Goal: Use online tool/utility: Utilize a website feature to perform a specific function

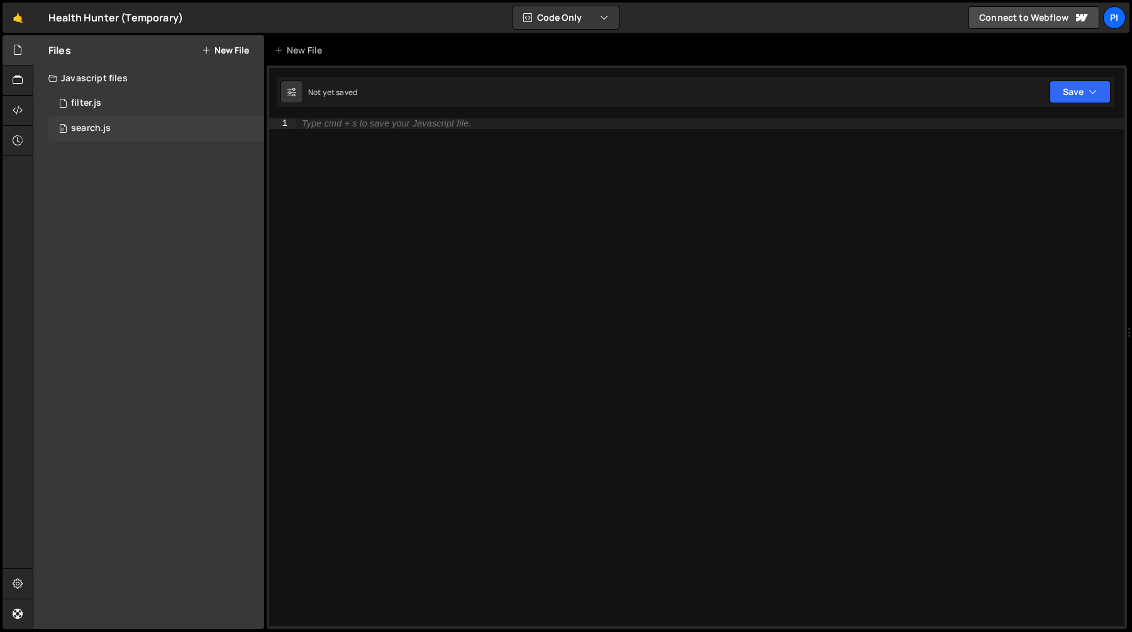
click at [142, 123] on div "0 search.js 0" at bounding box center [156, 128] width 216 height 25
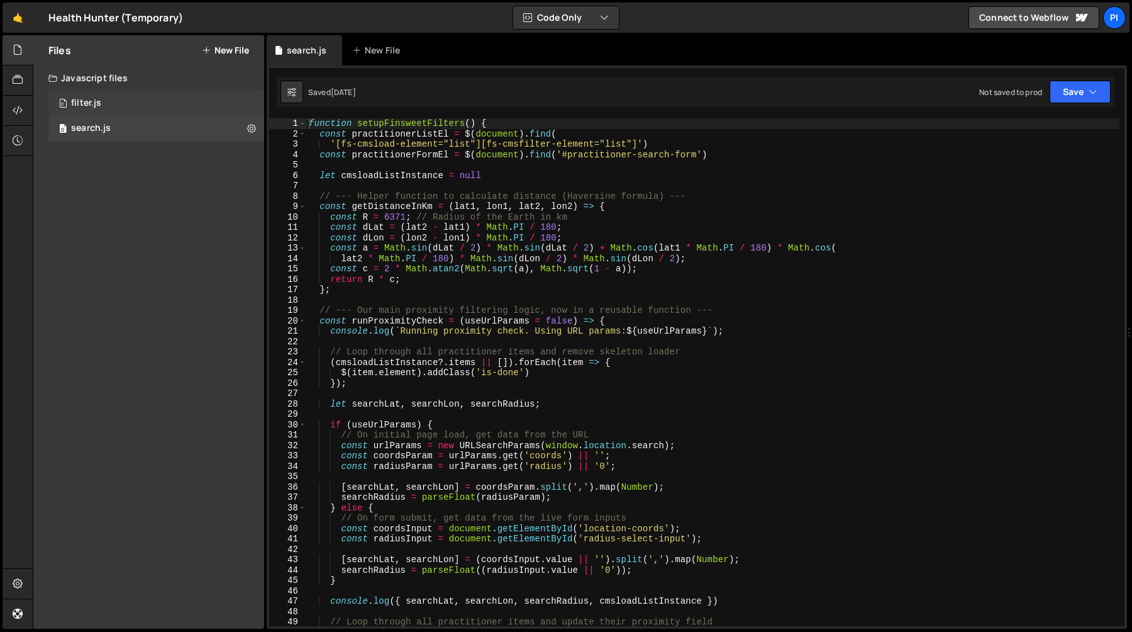
click at [152, 94] on div "0 filter.js 0" at bounding box center [156, 103] width 216 height 25
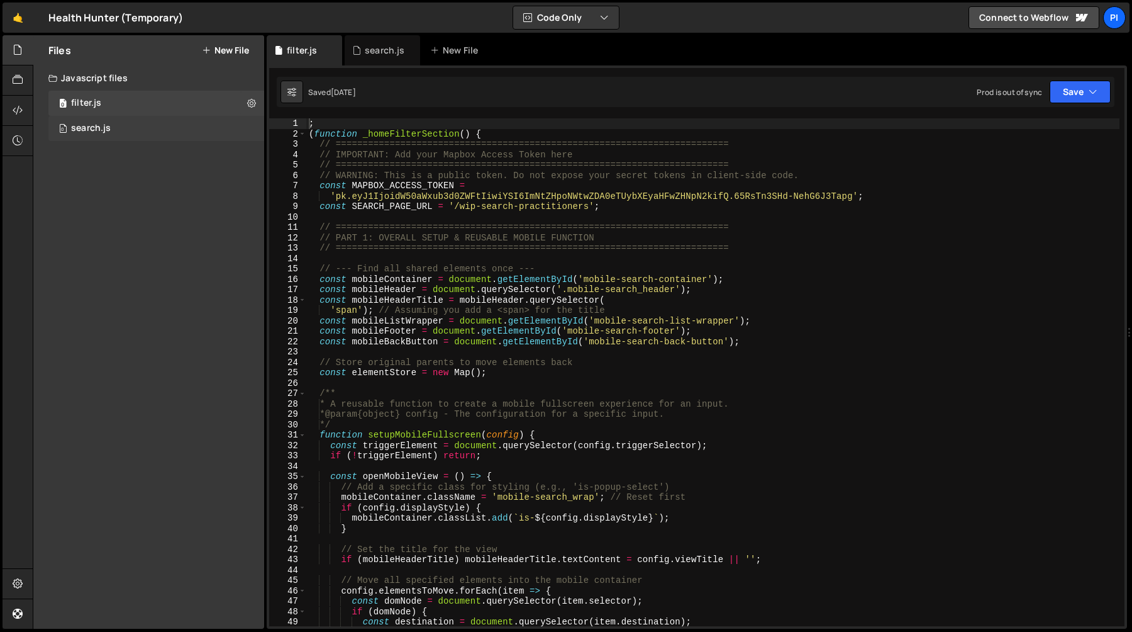
click at [174, 131] on div "0 search.js 0" at bounding box center [156, 128] width 216 height 25
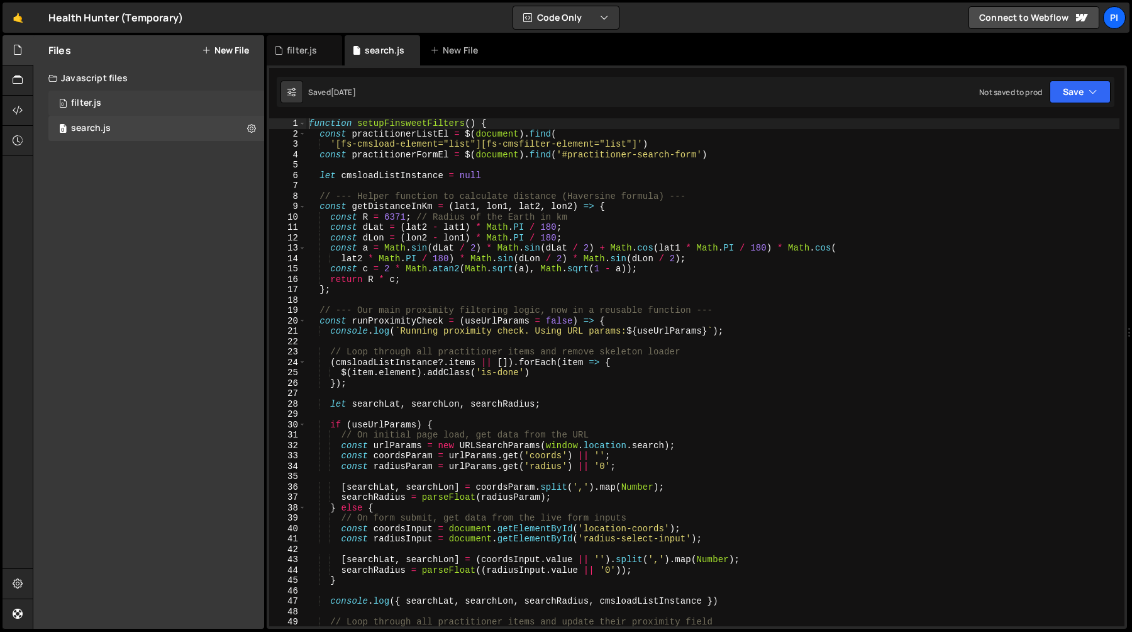
click at [145, 97] on div "0 filter.js 0" at bounding box center [156, 103] width 216 height 25
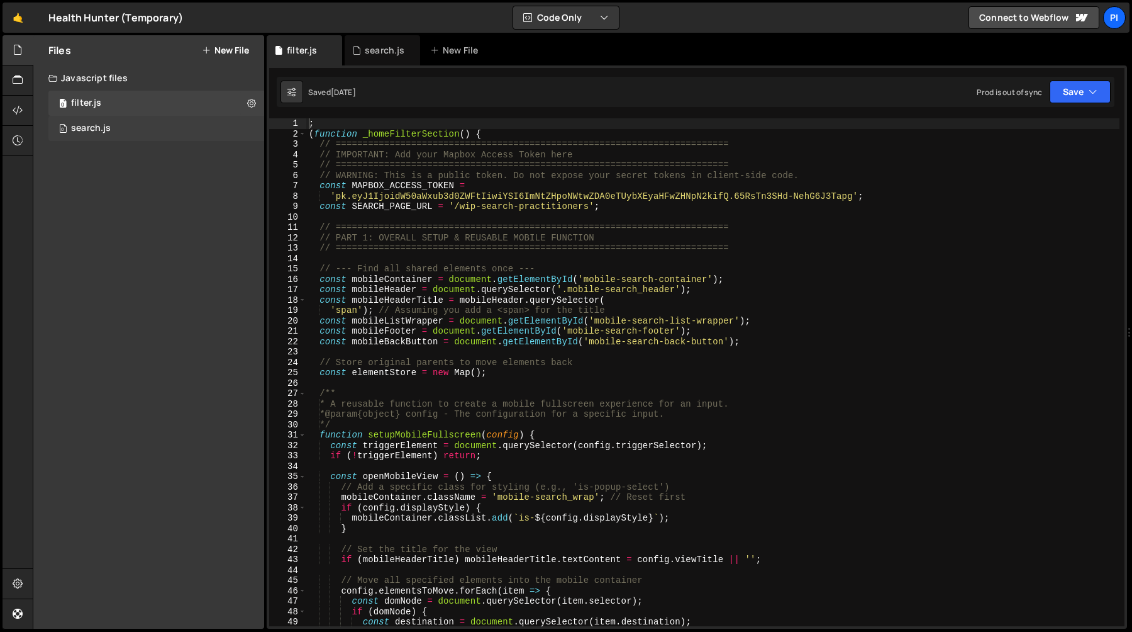
click at [126, 133] on div "0 search.js 0" at bounding box center [156, 128] width 216 height 25
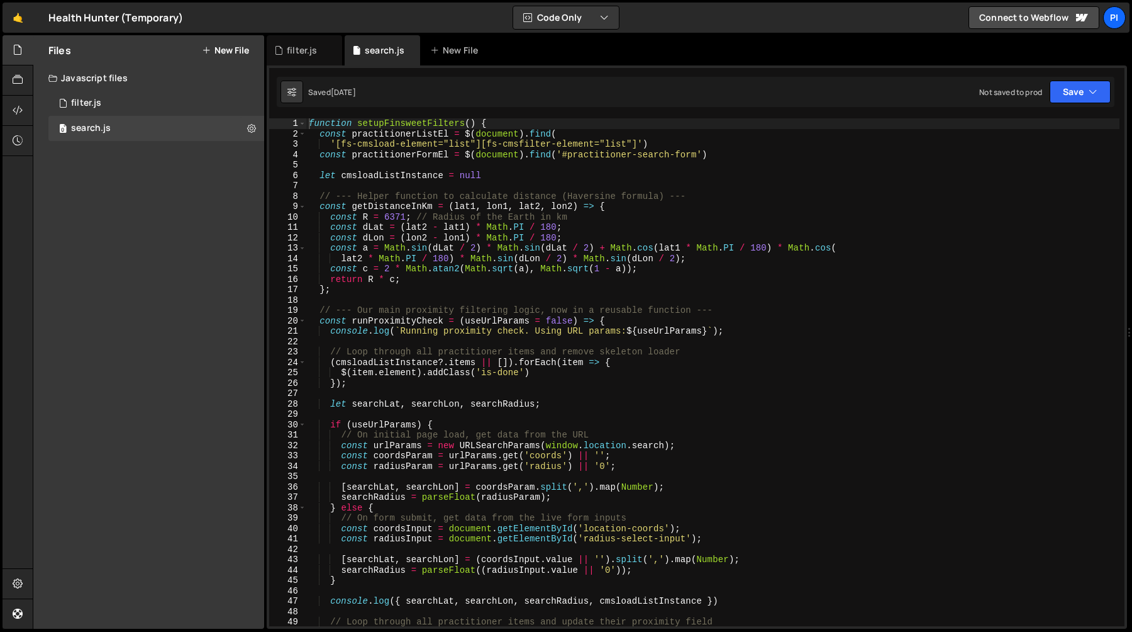
type textarea "const getDistanceInKm = (lat1, lon1, lat2, lon2) => {"
click at [540, 201] on div "function setupFinsweetFilters ( ) { const practitionerListEl = $ ( document ) .…" at bounding box center [712, 382] width 813 height 528
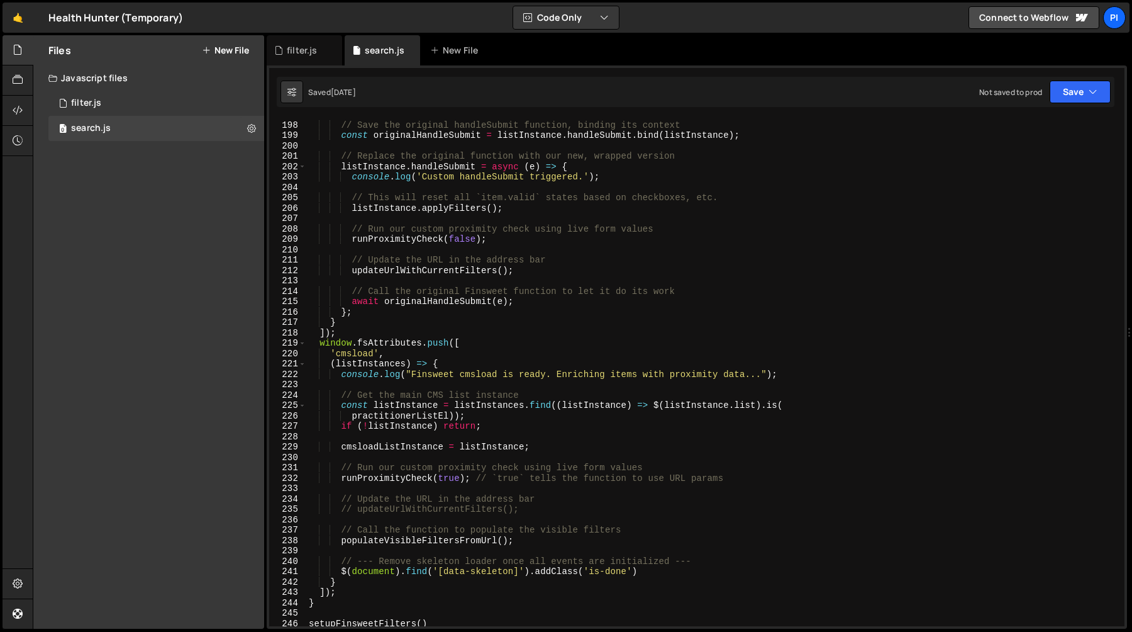
scroll to position [2367, 0]
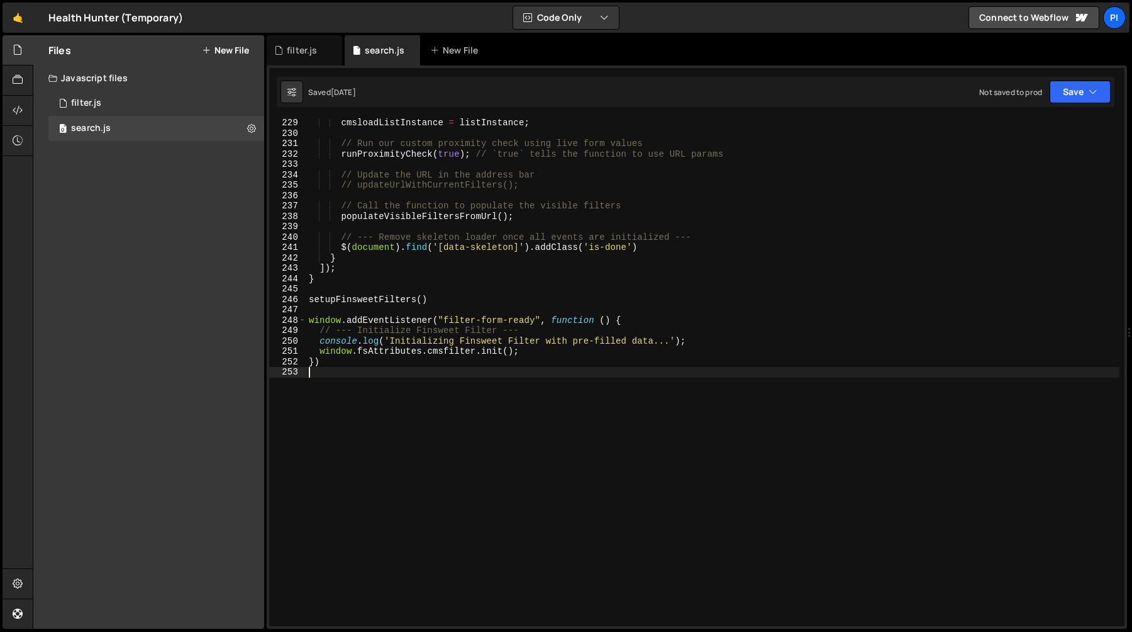
click at [389, 394] on div "cmsloadListInstance = listInstance ; // Run our custom proximity check using li…" at bounding box center [712, 382] width 813 height 528
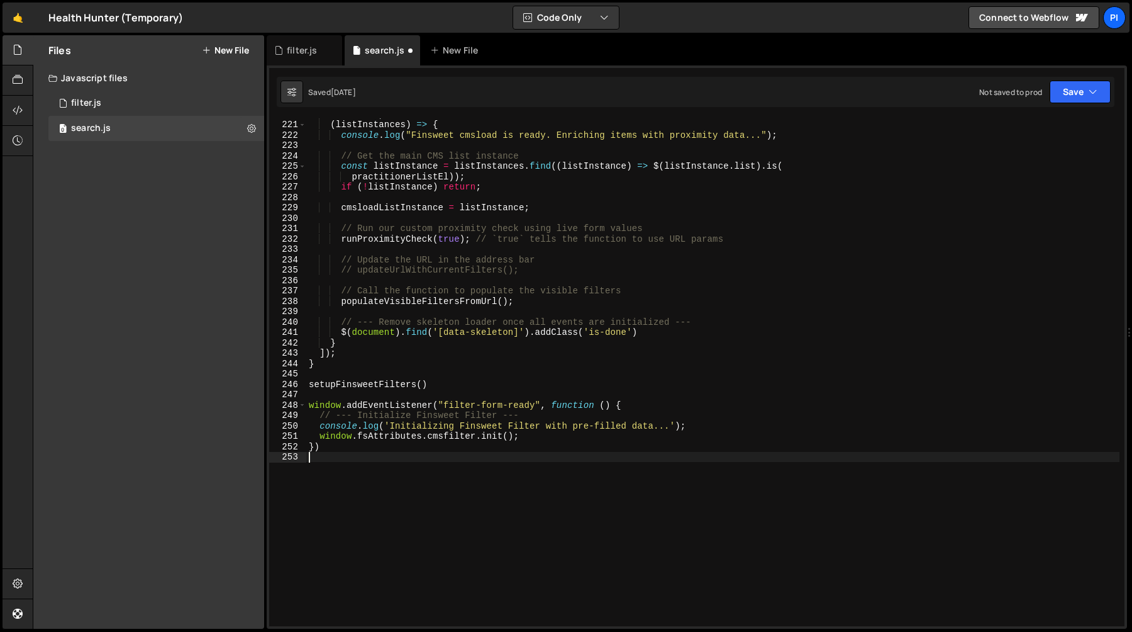
scroll to position [0, 0]
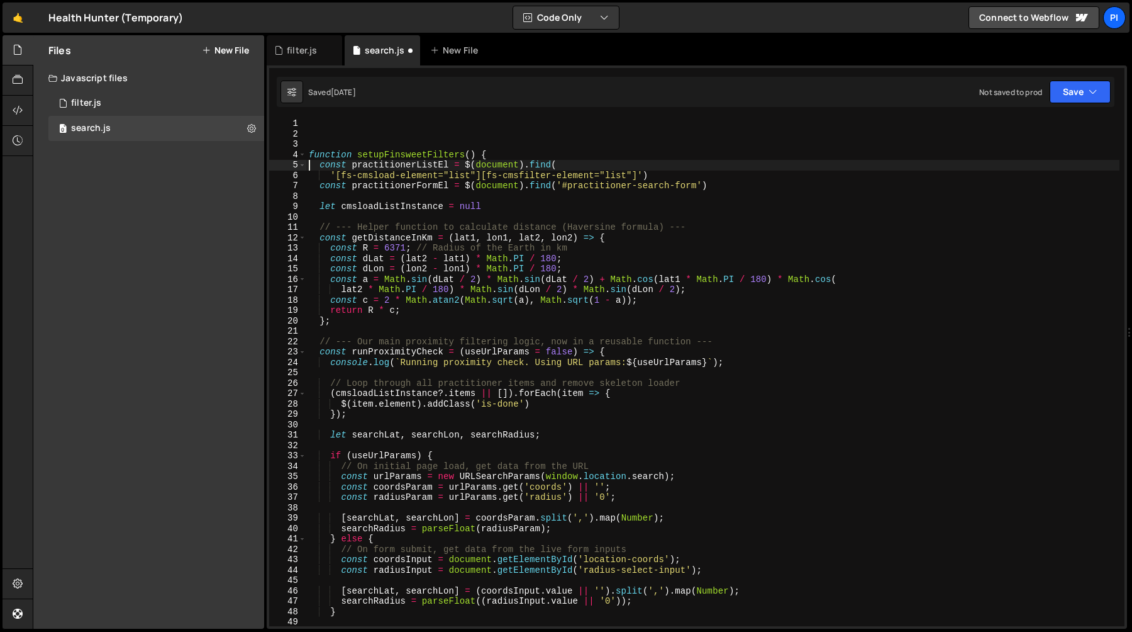
type textarea "function setupFinsweetFilters() {"
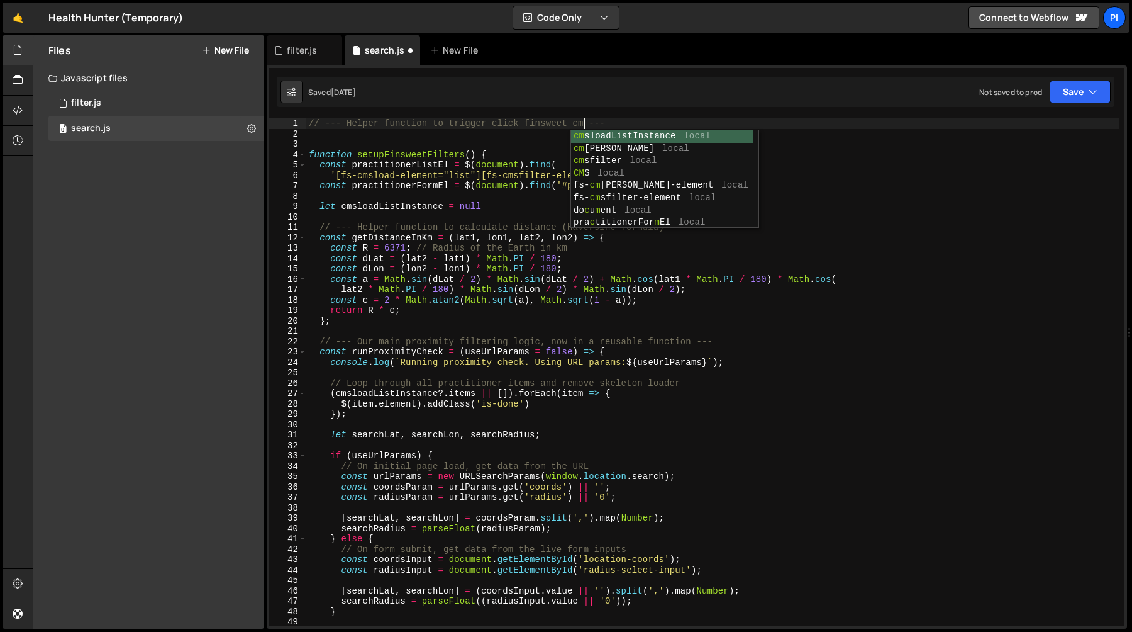
scroll to position [0, 19]
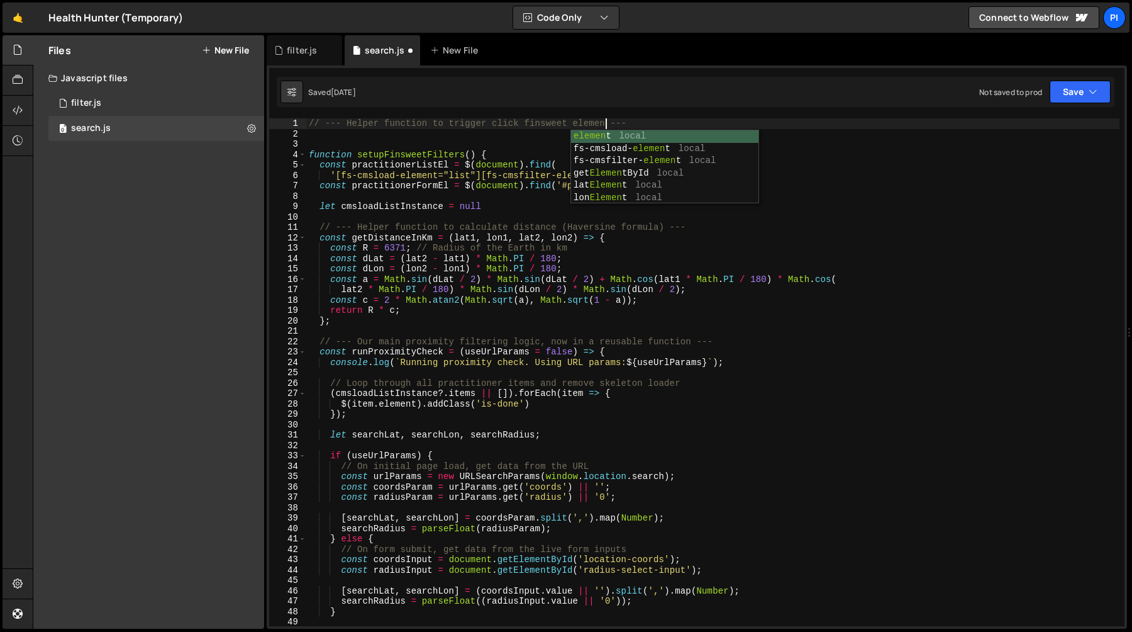
type textarea "// --- Helper function to trigger click finsweet element ---"
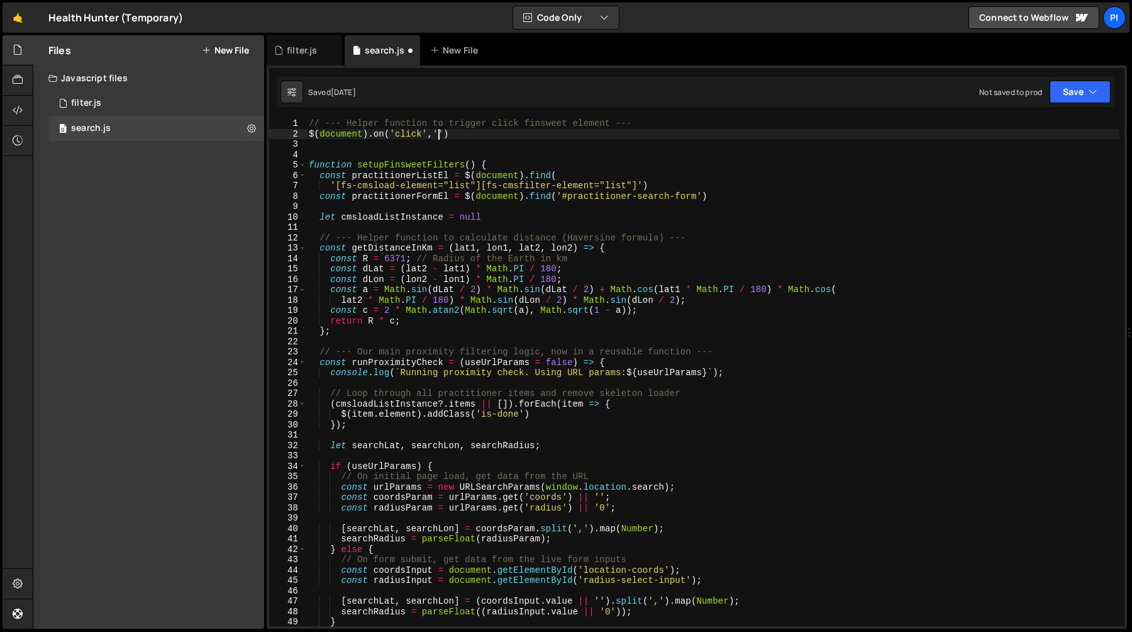
scroll to position [0, 9]
paste textarea "fs-cmsfilter-element"
type textarea "$(document).on('click','[fs-cmsfilter-element^="trigger-"]',function (){})"
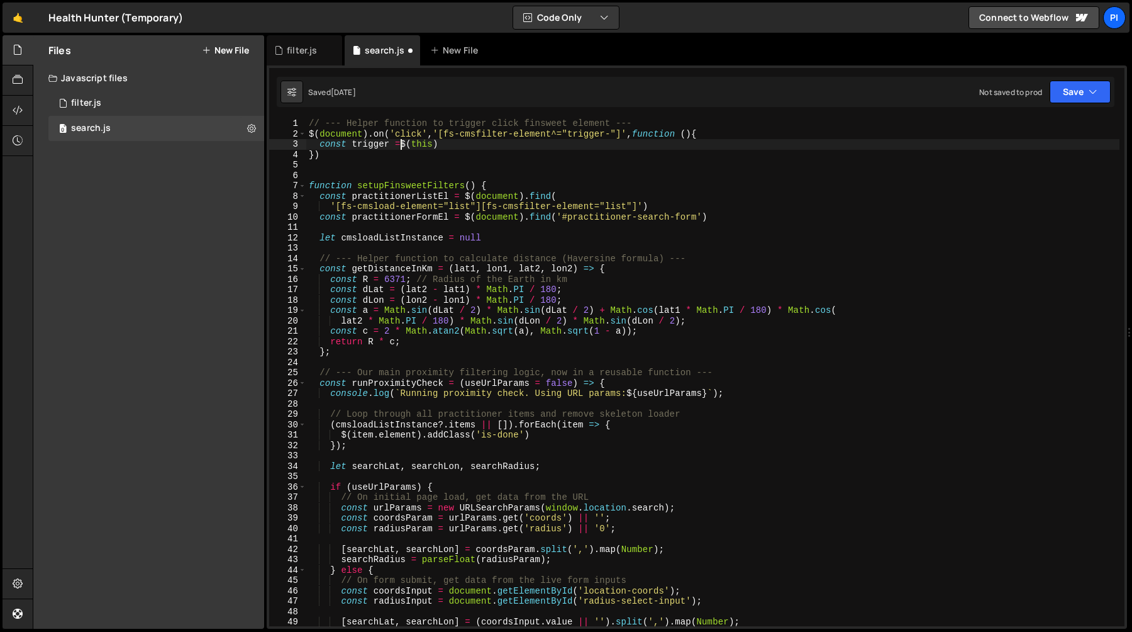
scroll to position [0, 6]
click at [444, 135] on div "// --- Helper function to trigger click finsweet element --- $ ( document ) . o…" at bounding box center [712, 382] width 813 height 528
click at [550, 134] on div "// --- Helper function to trigger click finsweet element --- $ ( document ) . o…" at bounding box center [712, 382] width 813 height 528
click at [466, 146] on div "// --- Helper function to trigger click finsweet element --- $ ( document ) . o…" at bounding box center [712, 382] width 813 height 528
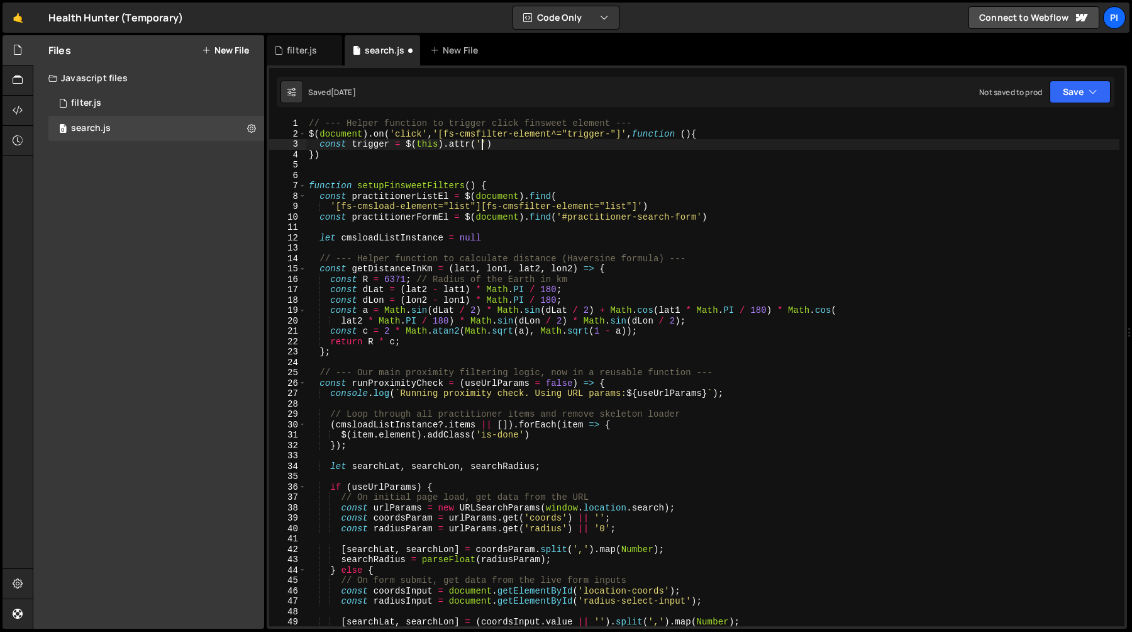
paste textarea "fs-cmsfilter-element'"
type textarea "const trigger = $(this).attr('fs-cmsfilter-element').replace('trigger-','')"
click at [365, 142] on div "// --- Helper function to trigger click finsweet element --- $ ( document ) . o…" at bounding box center [712, 382] width 813 height 528
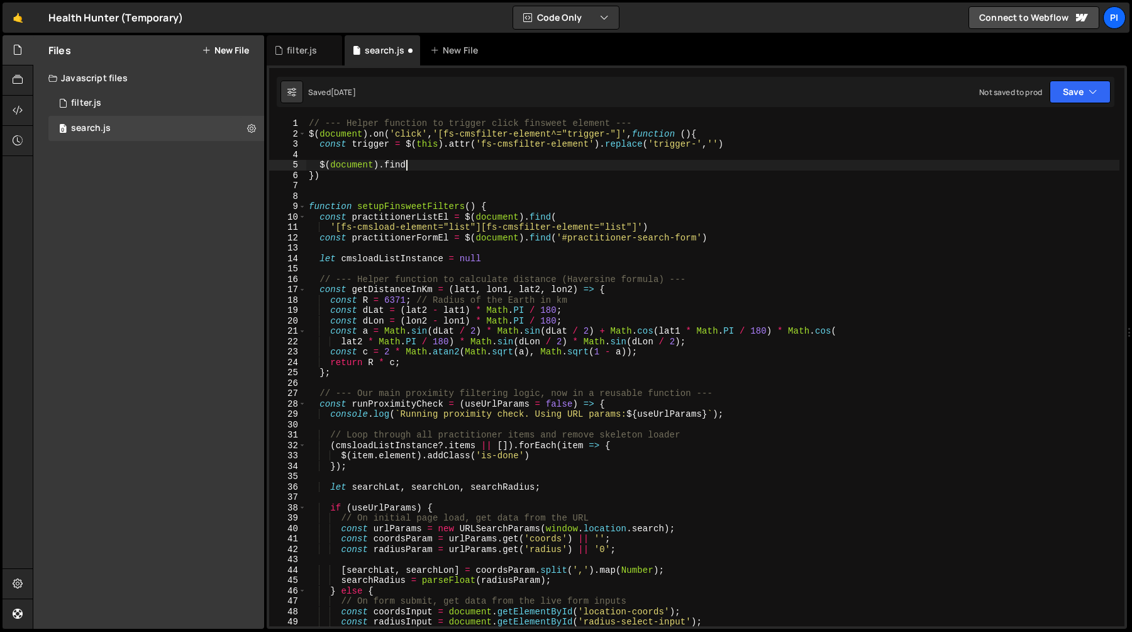
scroll to position [0, 7]
click at [445, 133] on div "// --- Helper function to trigger click finsweet element --- $ ( document ) . o…" at bounding box center [712, 382] width 813 height 528
click at [553, 136] on div "// --- Helper function to trigger click finsweet element --- $ ( document ) . o…" at bounding box center [712, 382] width 813 height 528
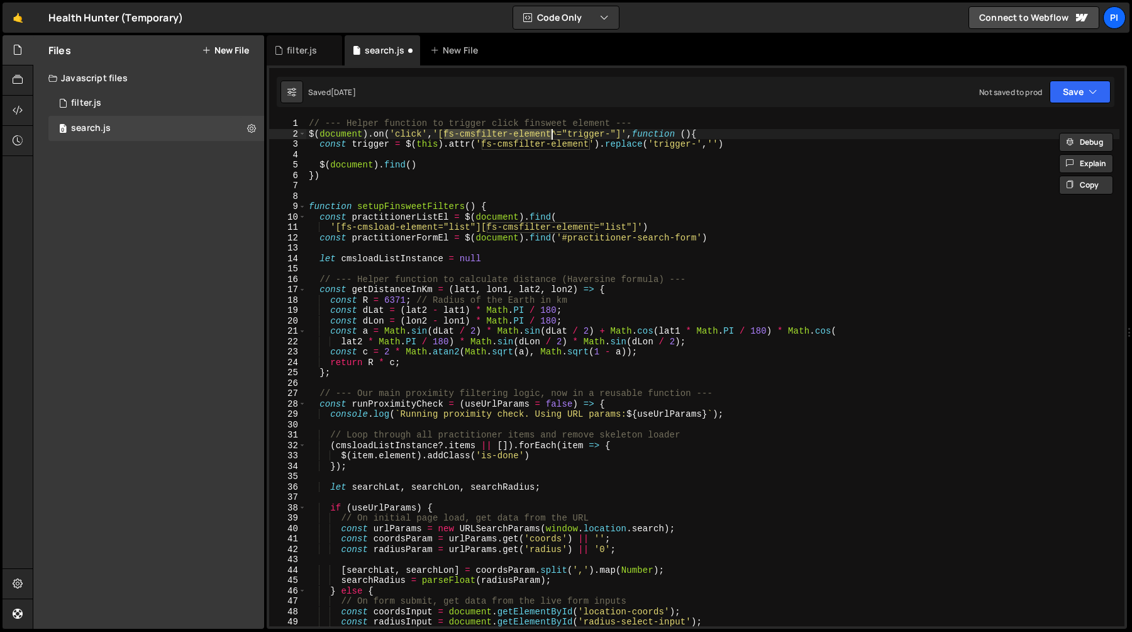
click at [412, 165] on div "// --- Helper function to trigger click finsweet element --- $ ( document ) . o…" at bounding box center [712, 382] width 813 height 528
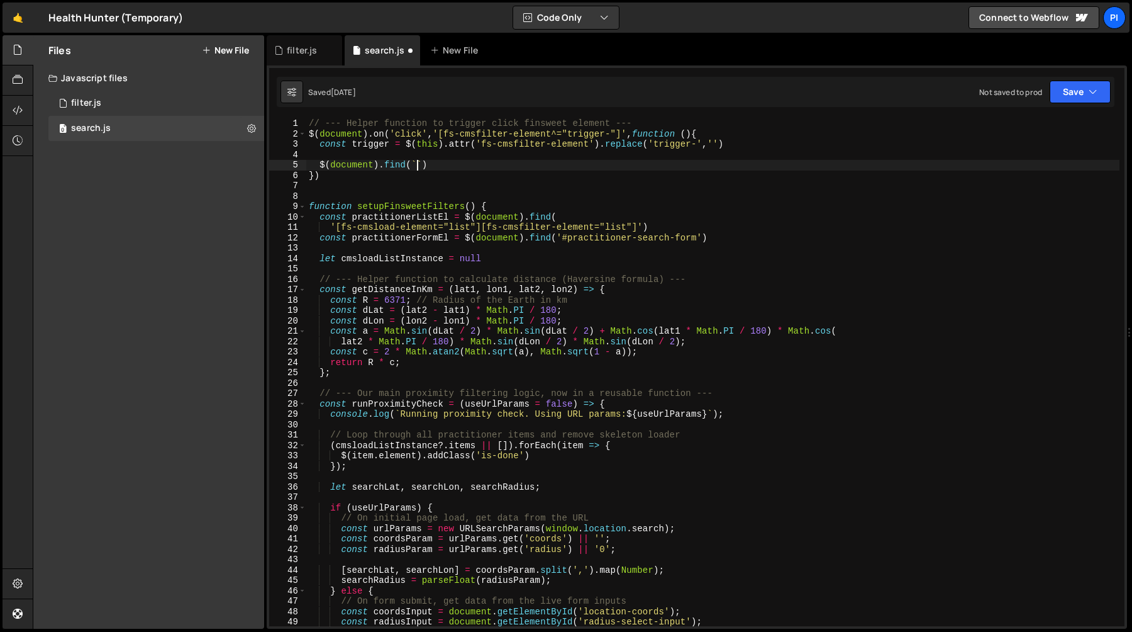
scroll to position [0, 8]
paste textarea "fs-cmsfilter-element"
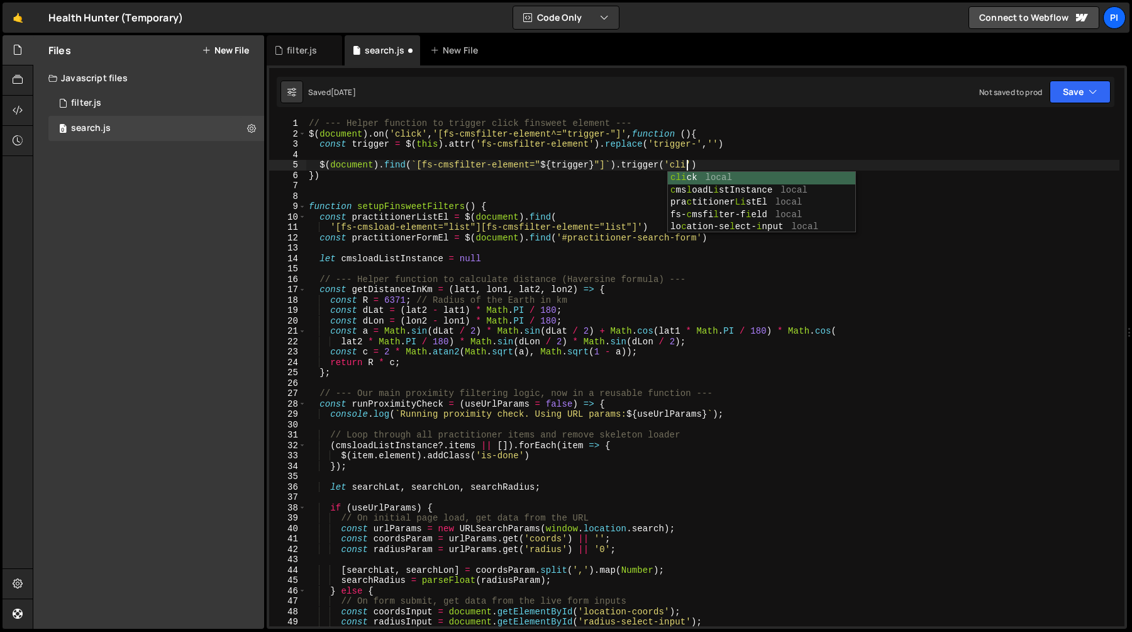
scroll to position [0, 26]
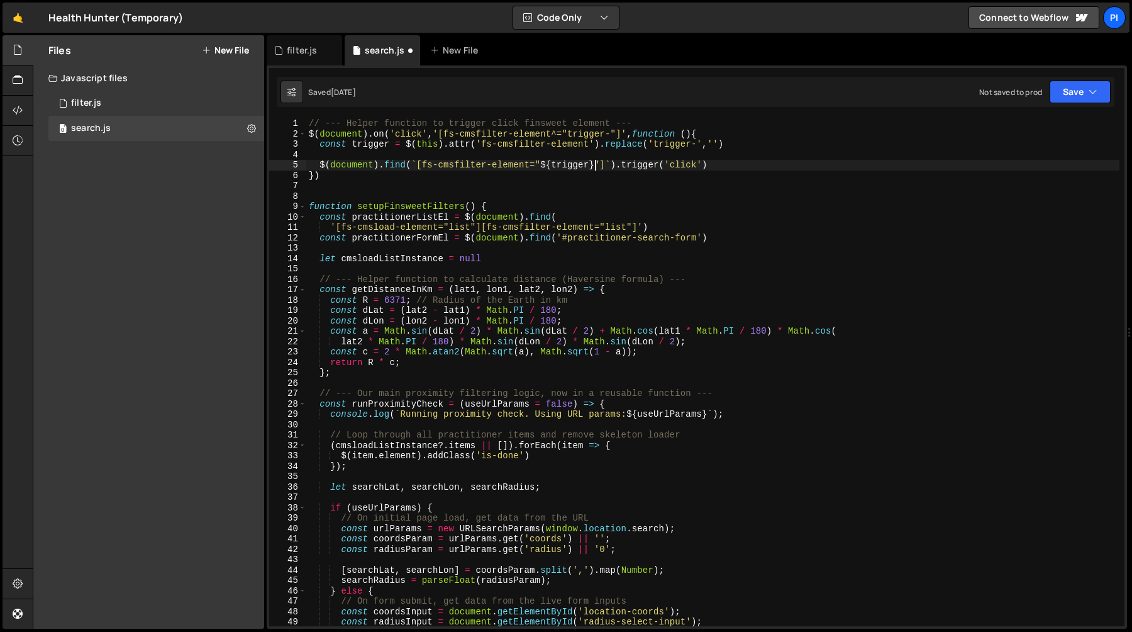
click at [596, 167] on div "// --- Helper function to trigger click finsweet element --- $ ( document ) . o…" at bounding box center [712, 382] width 813 height 528
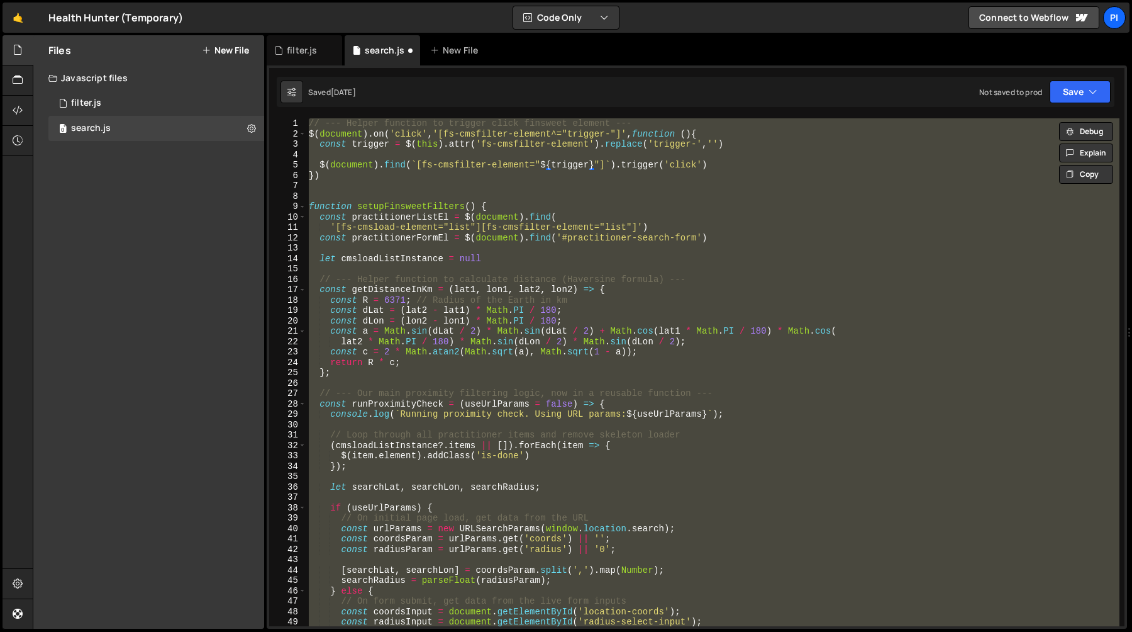
scroll to position [0, 0]
click at [612, 160] on div "// --- Helper function to trigger click finsweet element --- $ ( document ) . o…" at bounding box center [712, 372] width 813 height 508
type textarea "$(document).find(`[fs-cmsfilter-element="${trigger}"]`).trigger('click')"
